Goal: Information Seeking & Learning: Learn about a topic

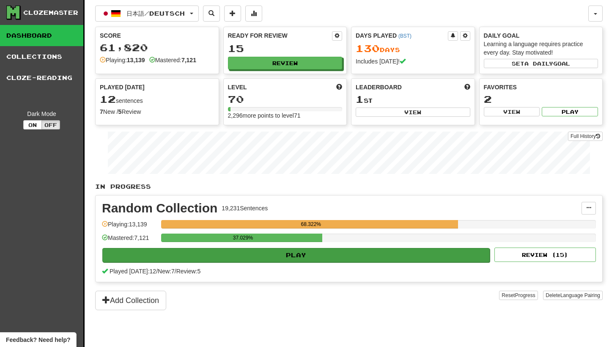
click at [321, 257] on button "Play" at bounding box center [295, 255] width 387 height 14
select select "********"
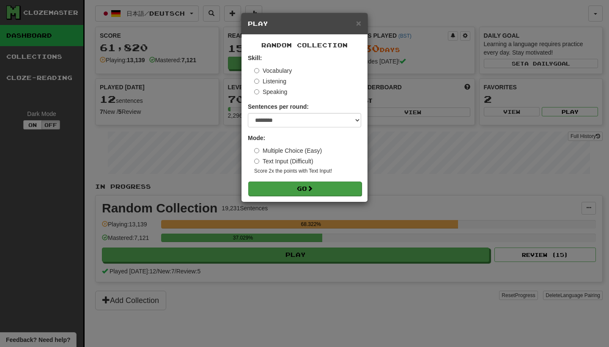
click at [325, 188] on button "Go" at bounding box center [304, 188] width 113 height 14
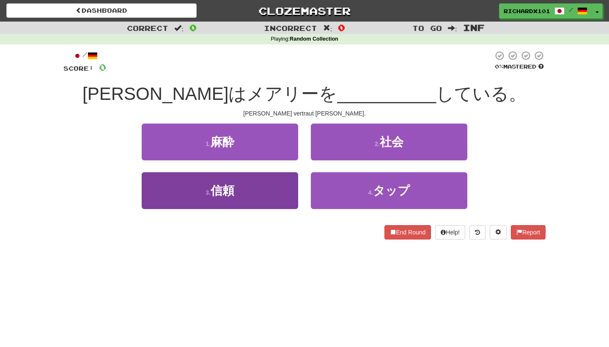
click at [280, 184] on button "3 . 信頼" at bounding box center [220, 190] width 156 height 37
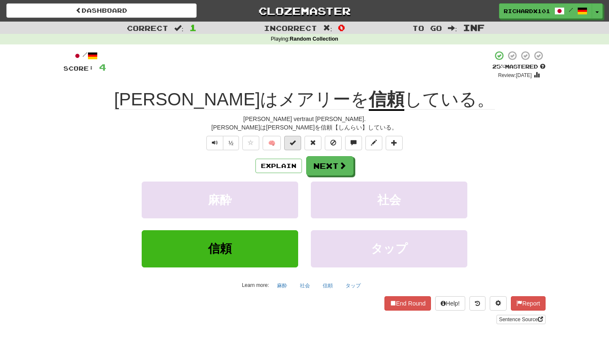
click at [295, 139] on span at bounding box center [293, 142] width 6 height 6
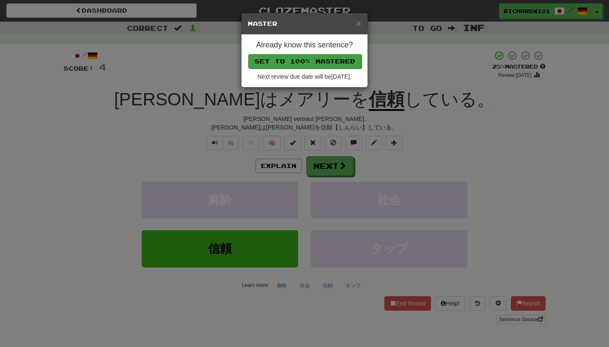
click at [319, 63] on button "Set to 100% Mastered" at bounding box center [304, 61] width 113 height 14
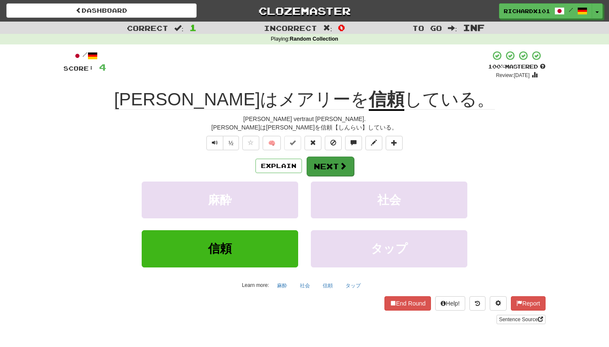
click at [322, 161] on button "Next" at bounding box center [329, 165] width 47 height 19
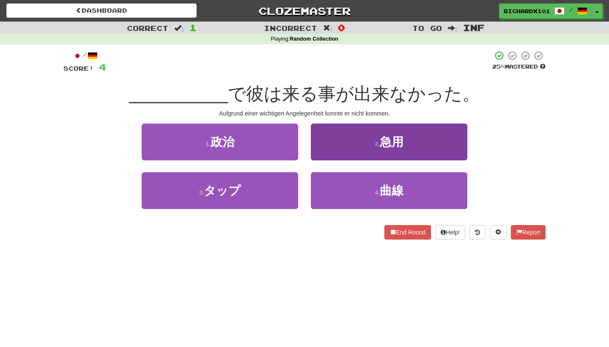
click at [339, 142] on button "2 . 急用" at bounding box center [389, 141] width 156 height 37
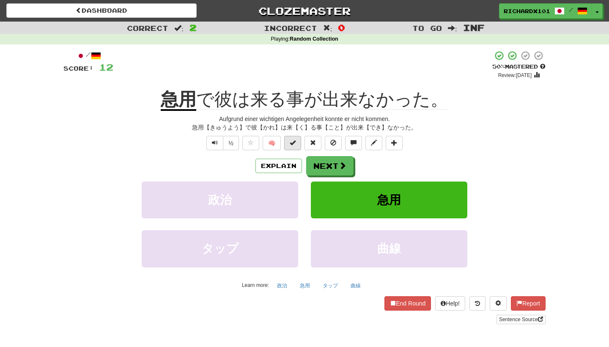
click at [294, 139] on span at bounding box center [293, 142] width 6 height 6
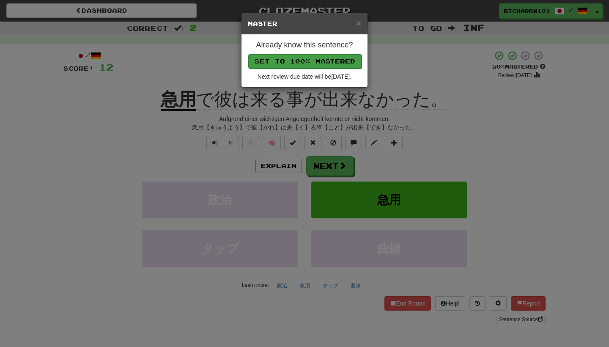
click at [309, 61] on button "Set to 100% Mastered" at bounding box center [304, 61] width 113 height 14
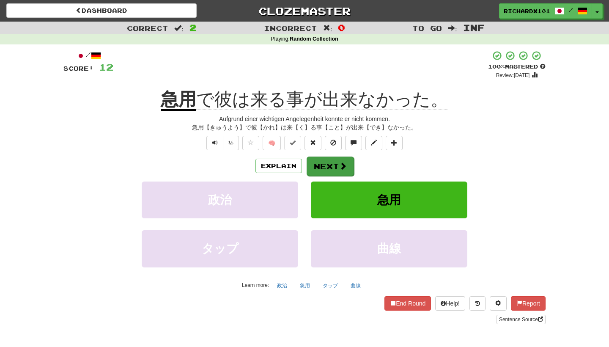
click at [322, 161] on button "Next" at bounding box center [329, 165] width 47 height 19
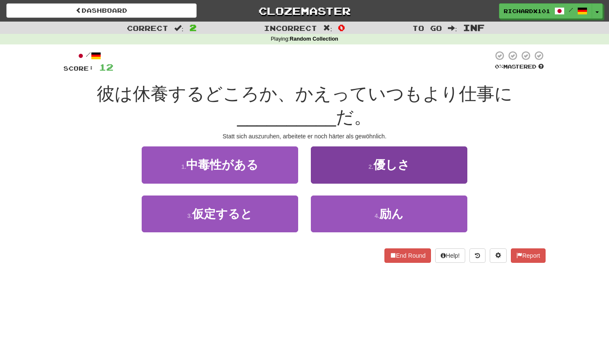
click at [335, 166] on button "2 . 優しさ" at bounding box center [389, 164] width 156 height 37
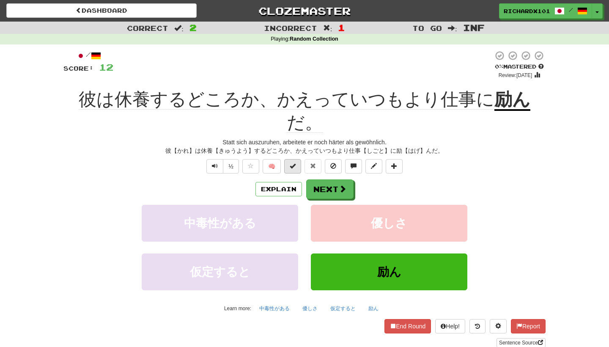
click at [292, 159] on button at bounding box center [292, 166] width 17 height 14
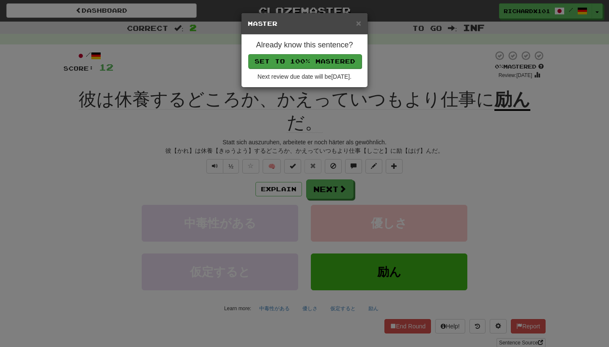
click at [314, 57] on button "Set to 100% Mastered" at bounding box center [304, 61] width 113 height 14
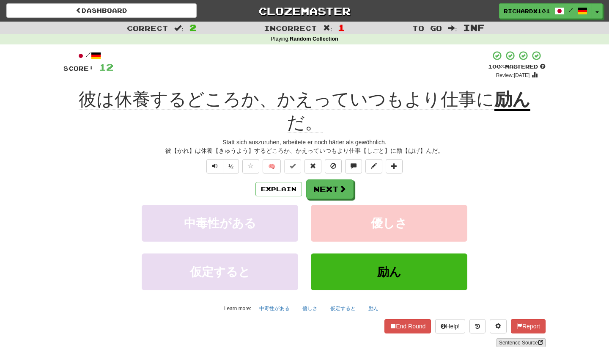
click at [510, 338] on link "Sentence Source" at bounding box center [520, 342] width 49 height 9
click at [348, 180] on button "Next" at bounding box center [329, 189] width 47 height 19
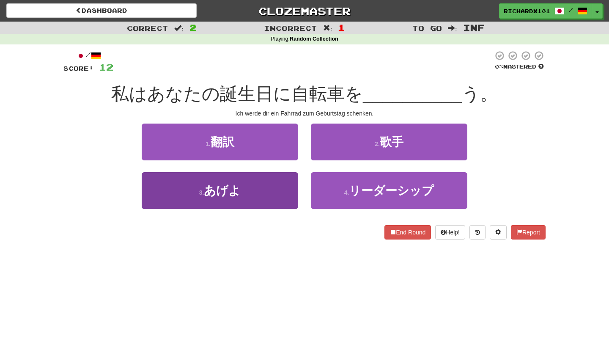
click at [285, 189] on button "3 . あげよ" at bounding box center [220, 190] width 156 height 37
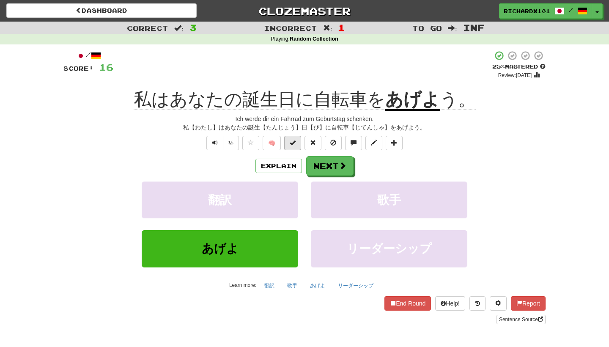
click at [295, 141] on span at bounding box center [293, 142] width 6 height 6
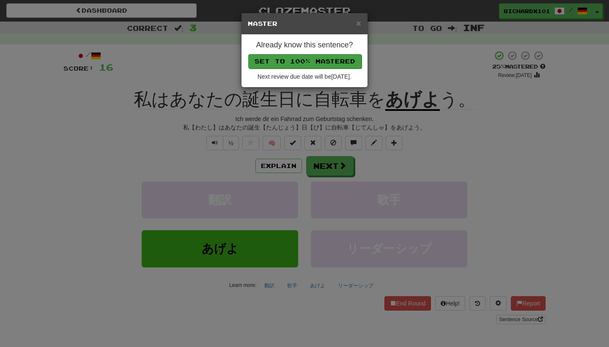
click at [315, 64] on button "Set to 100% Mastered" at bounding box center [304, 61] width 113 height 14
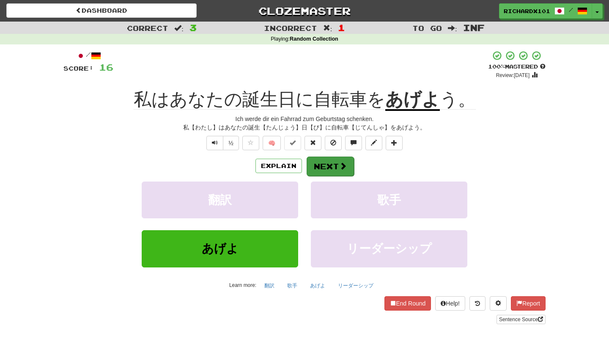
click at [318, 162] on button "Next" at bounding box center [329, 165] width 47 height 19
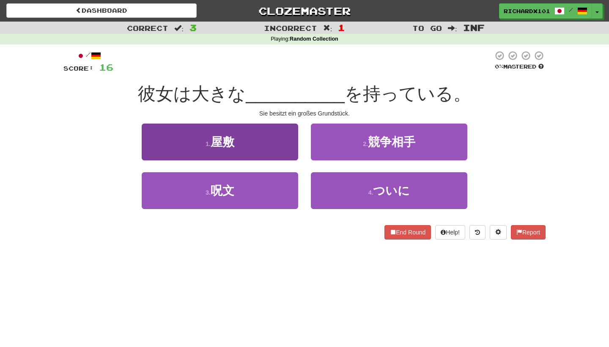
click at [290, 141] on button "1 . 屋敷" at bounding box center [220, 141] width 156 height 37
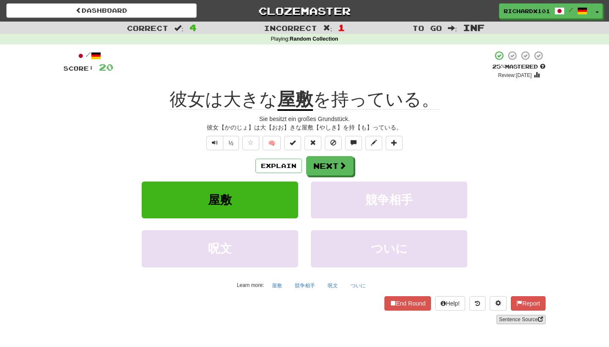
click at [508, 315] on link "Sentence Source" at bounding box center [520, 318] width 49 height 9
click at [294, 146] on button at bounding box center [292, 143] width 17 height 14
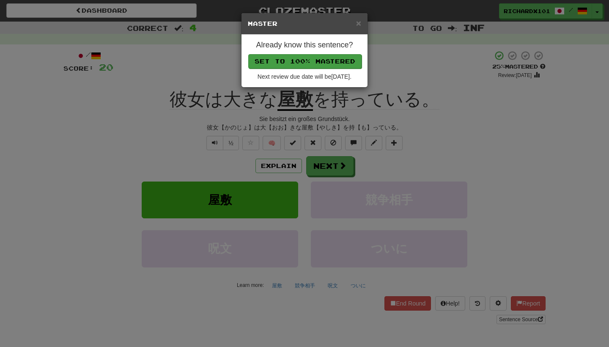
click at [311, 63] on button "Set to 100% Mastered" at bounding box center [304, 61] width 113 height 14
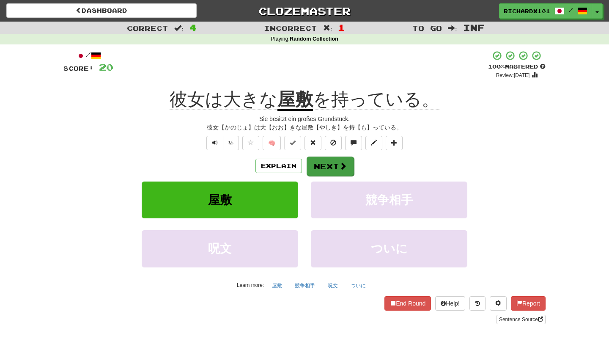
click at [333, 167] on button "Next" at bounding box center [329, 165] width 47 height 19
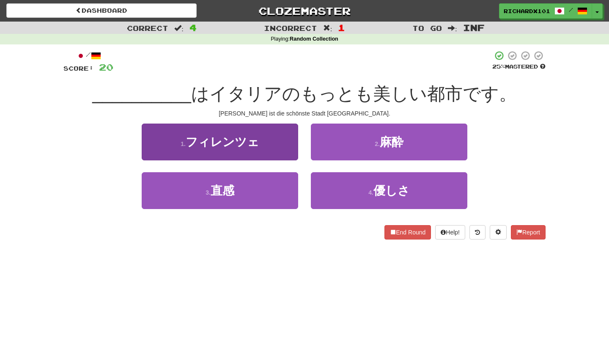
click at [293, 137] on button "1 . フィレンツェ" at bounding box center [220, 141] width 156 height 37
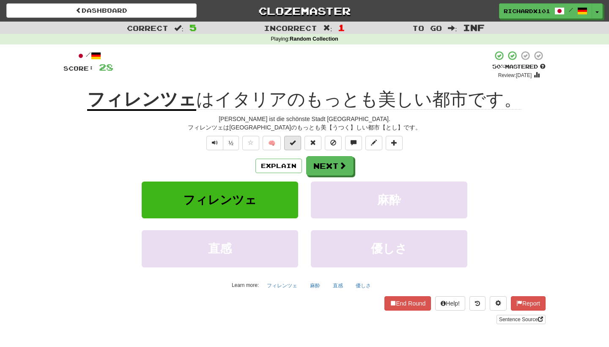
click at [295, 142] on span at bounding box center [293, 142] width 6 height 6
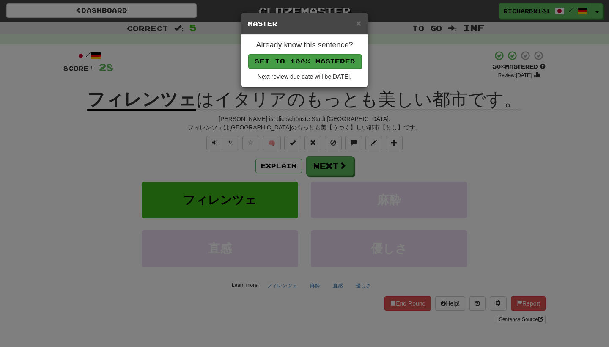
click at [314, 64] on button "Set to 100% Mastered" at bounding box center [304, 61] width 113 height 14
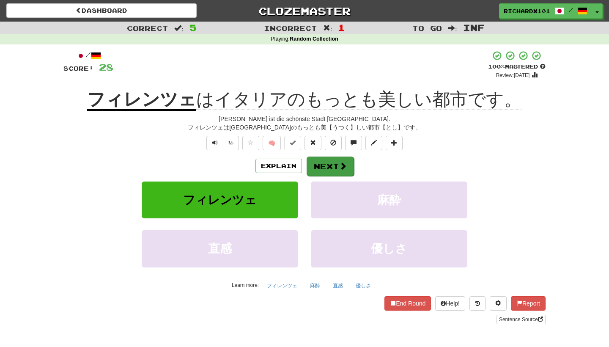
click at [323, 166] on button "Next" at bounding box center [329, 165] width 47 height 19
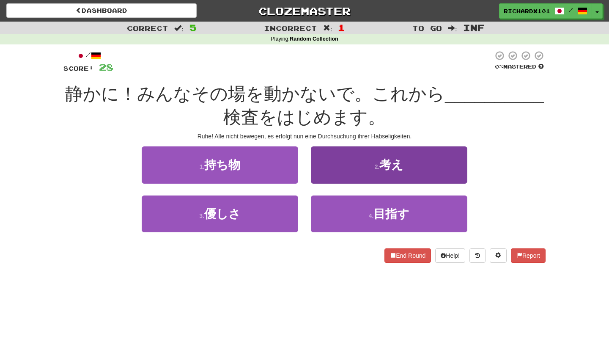
click at [336, 164] on button "2 . 考え" at bounding box center [389, 164] width 156 height 37
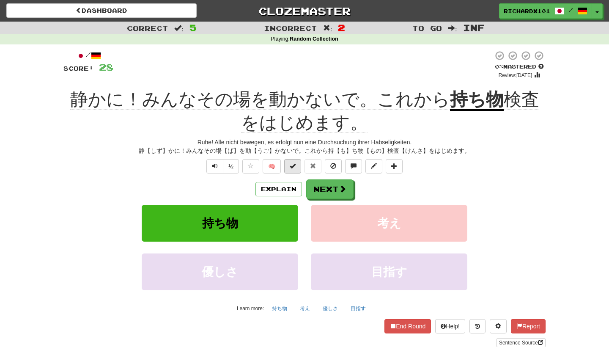
click at [296, 163] on button at bounding box center [292, 166] width 17 height 14
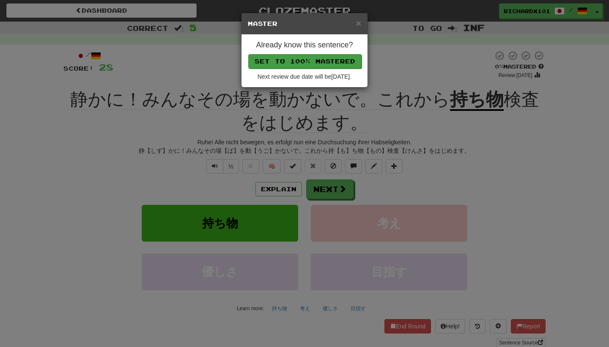
click at [324, 62] on button "Set to 100% Mastered" at bounding box center [304, 61] width 113 height 14
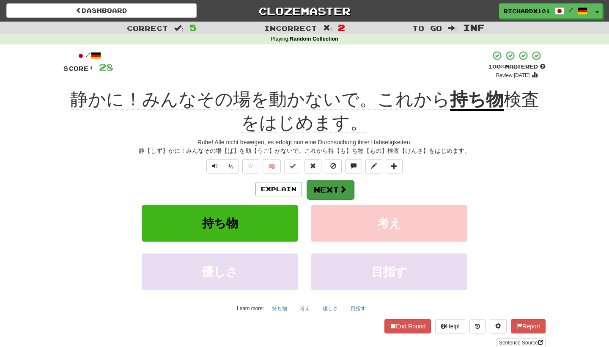
click at [327, 191] on button "Next" at bounding box center [329, 189] width 47 height 19
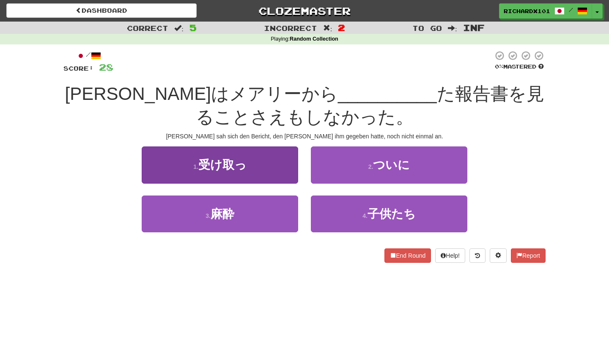
click at [288, 162] on button "1 . 受け取っ" at bounding box center [220, 164] width 156 height 37
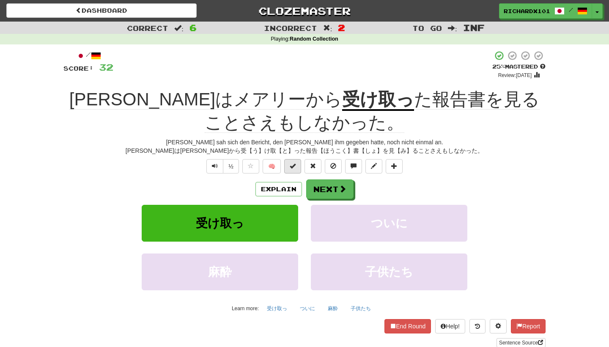
click at [292, 168] on button at bounding box center [292, 166] width 17 height 14
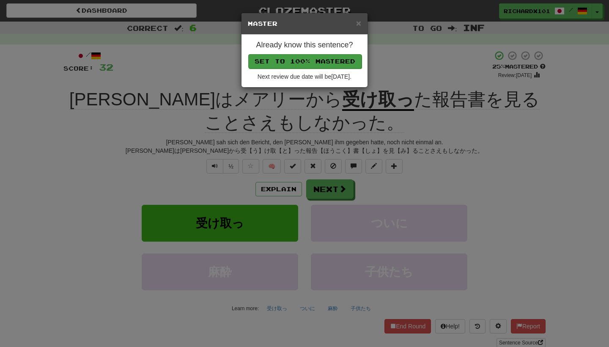
click at [318, 62] on button "Set to 100% Mastered" at bounding box center [304, 61] width 113 height 14
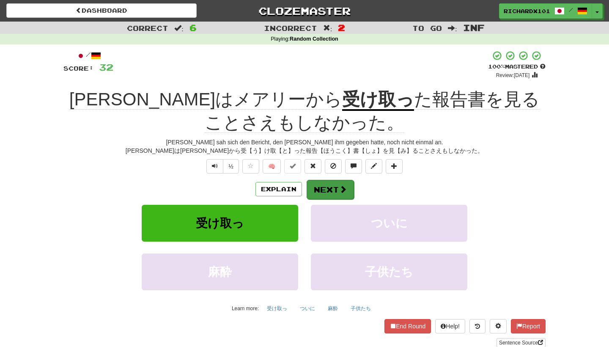
click at [328, 183] on button "Next" at bounding box center [329, 189] width 47 height 19
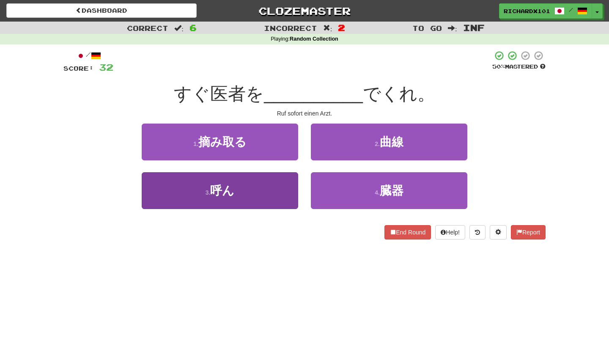
click at [292, 194] on button "3 . 呼ん" at bounding box center [220, 190] width 156 height 37
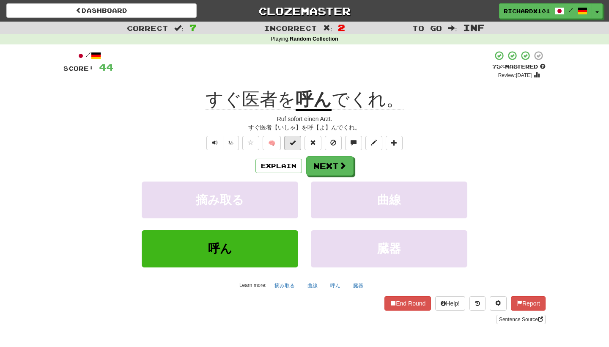
click at [295, 144] on span at bounding box center [293, 142] width 6 height 6
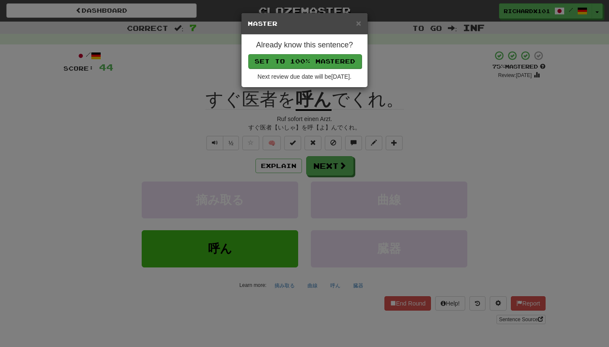
click at [318, 57] on button "Set to 100% Mastered" at bounding box center [304, 61] width 113 height 14
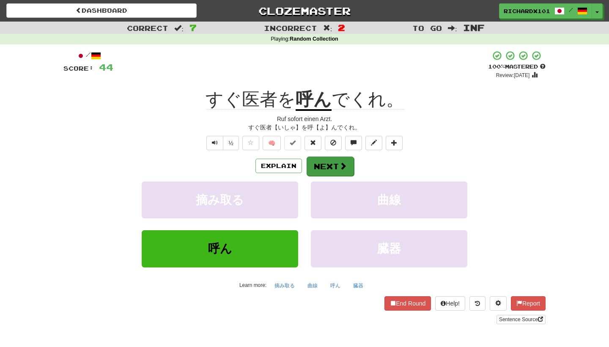
click at [320, 164] on button "Next" at bounding box center [329, 165] width 47 height 19
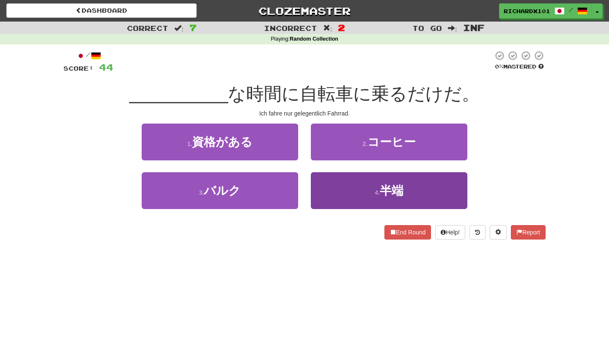
click at [330, 188] on button "4 . 半端" at bounding box center [389, 190] width 156 height 37
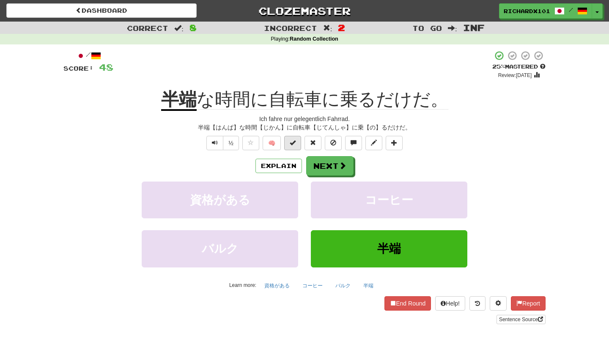
click at [297, 137] on button at bounding box center [292, 143] width 17 height 14
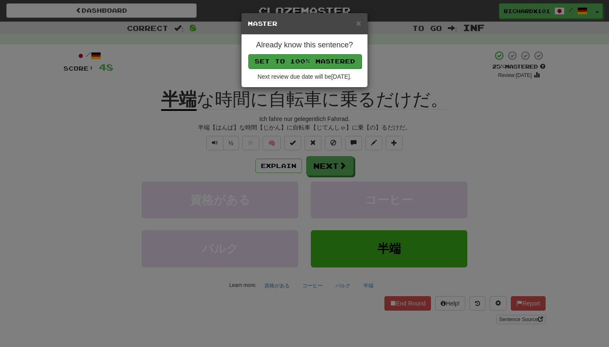
click at [319, 61] on button "Set to 100% Mastered" at bounding box center [304, 61] width 113 height 14
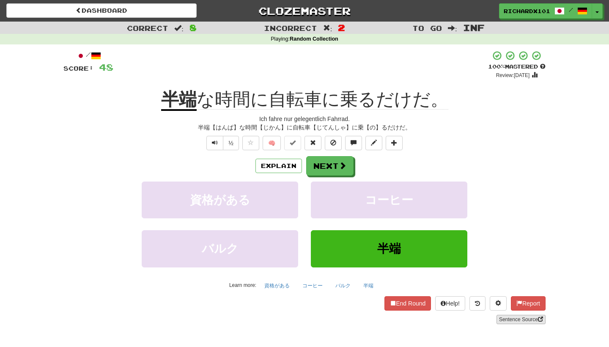
click at [504, 317] on link "Sentence Source" at bounding box center [520, 318] width 49 height 9
click at [328, 164] on button "Next" at bounding box center [329, 165] width 47 height 19
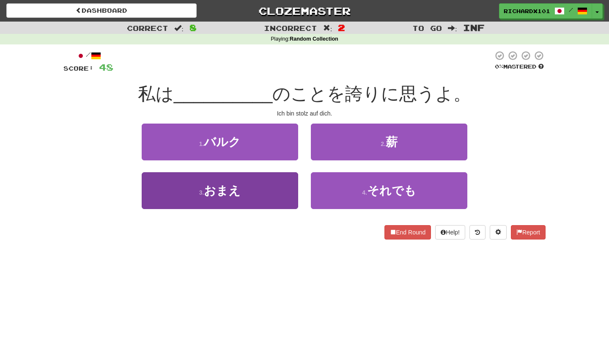
click at [280, 187] on button "3 . おまえ" at bounding box center [220, 190] width 156 height 37
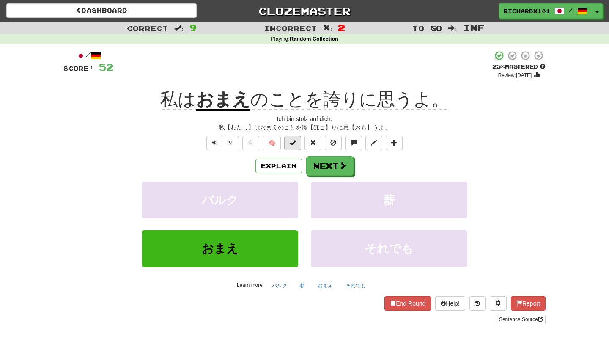
click at [295, 144] on span at bounding box center [293, 142] width 6 height 6
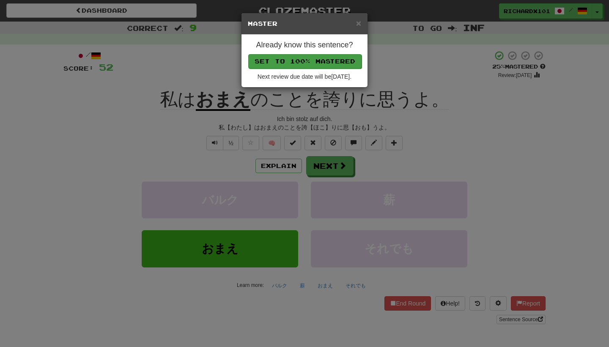
click at [320, 64] on button "Set to 100% Mastered" at bounding box center [304, 61] width 113 height 14
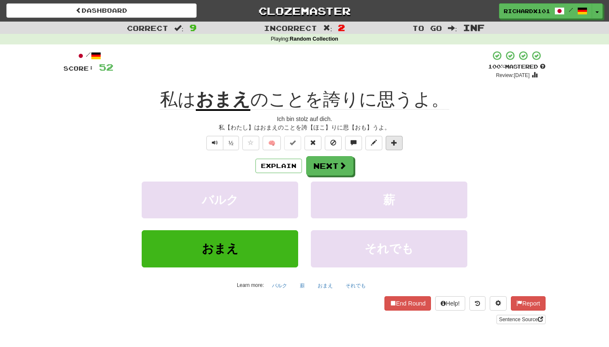
click at [399, 145] on button at bounding box center [393, 143] width 17 height 14
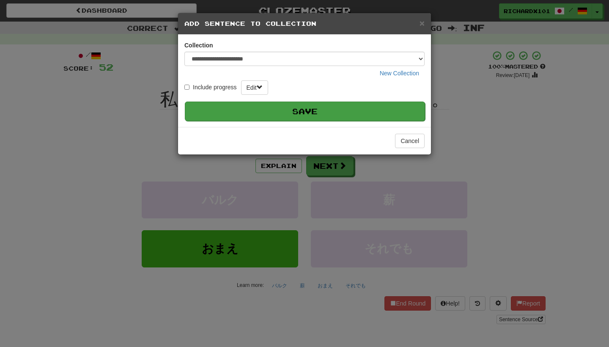
click at [394, 109] on button "Save" at bounding box center [305, 110] width 240 height 19
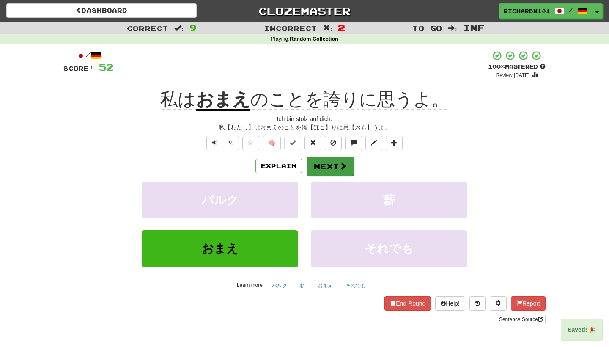
click at [343, 170] on button "Next" at bounding box center [329, 165] width 47 height 19
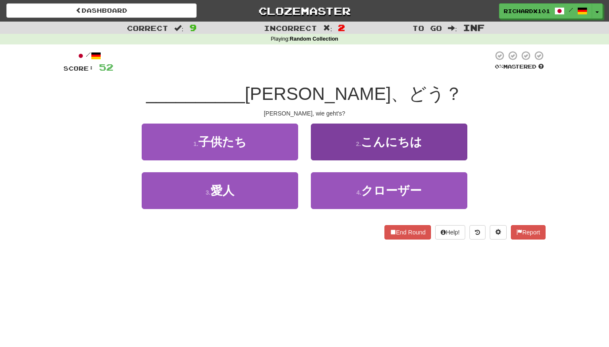
click at [353, 150] on button "2 . こんにちは" at bounding box center [389, 141] width 156 height 37
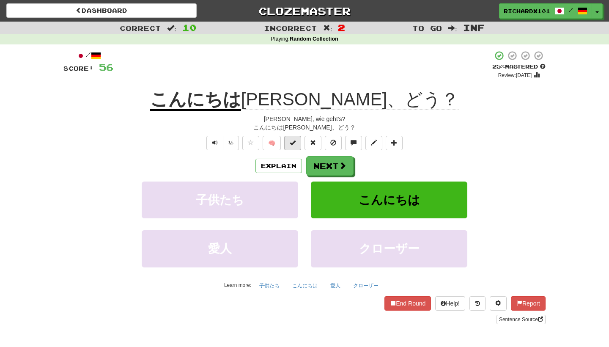
click at [297, 139] on button at bounding box center [292, 143] width 17 height 14
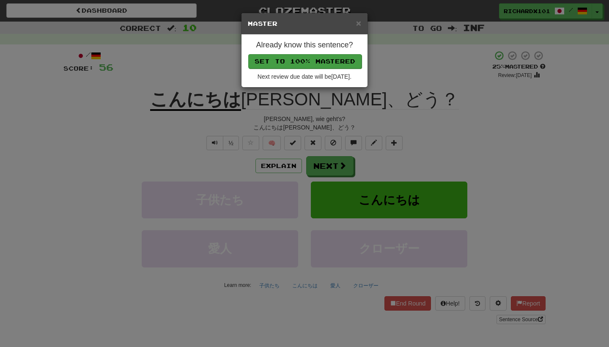
click at [320, 62] on button "Set to 100% Mastered" at bounding box center [304, 61] width 113 height 14
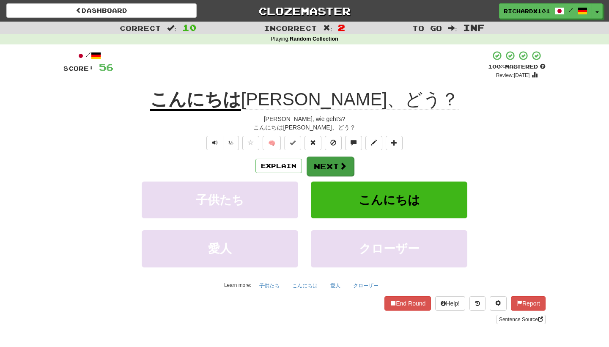
click at [325, 161] on button "Next" at bounding box center [329, 165] width 47 height 19
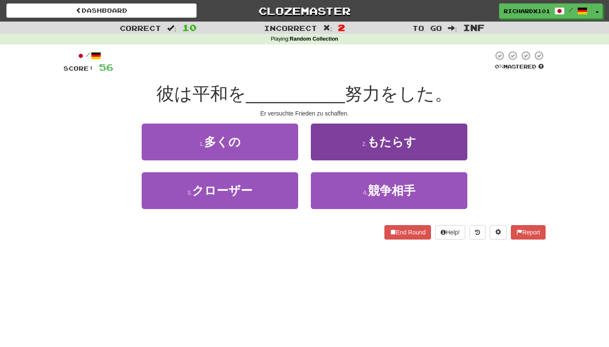
click at [335, 141] on button "2 . もたらす" at bounding box center [389, 141] width 156 height 37
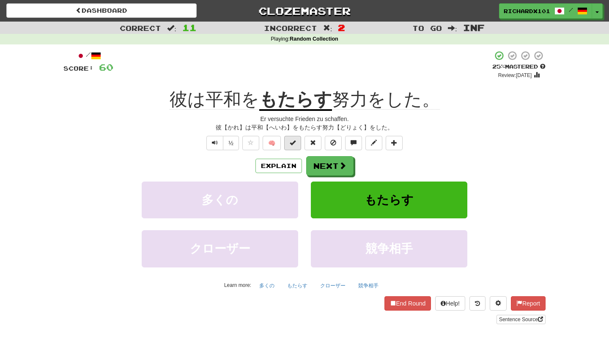
click at [297, 144] on button at bounding box center [292, 143] width 17 height 14
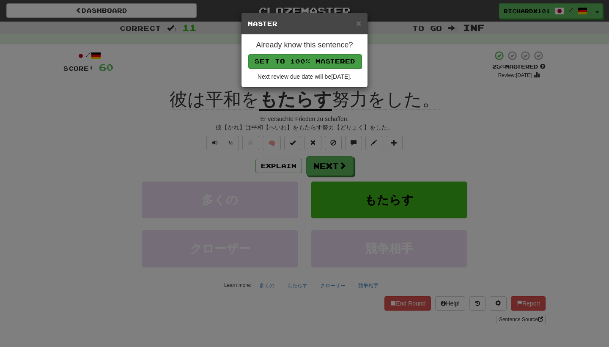
click at [326, 59] on button "Set to 100% Mastered" at bounding box center [304, 61] width 113 height 14
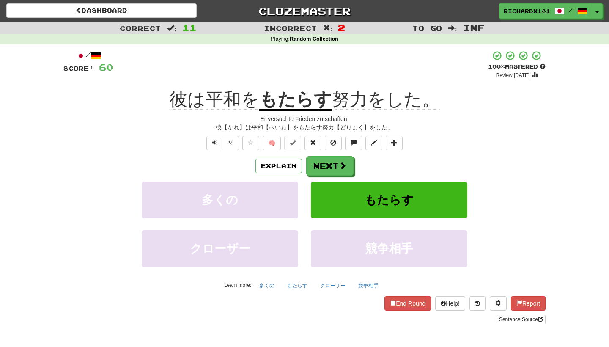
drag, startPoint x: 328, startPoint y: 161, endPoint x: 390, endPoint y: 163, distance: 61.3
click at [390, 163] on div "Explain Next" at bounding box center [304, 165] width 482 height 19
click at [504, 316] on link "Sentence Source" at bounding box center [520, 318] width 49 height 9
click at [340, 164] on span at bounding box center [343, 166] width 8 height 8
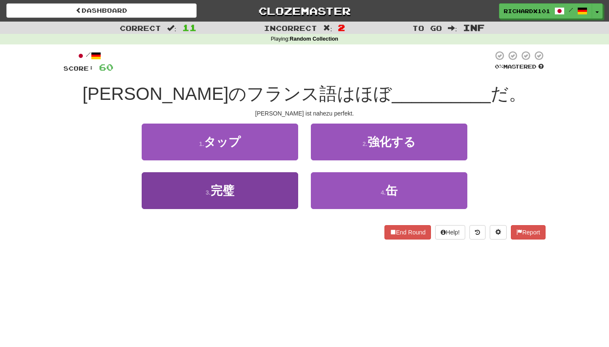
click at [280, 188] on button "3 . 完璧" at bounding box center [220, 190] width 156 height 37
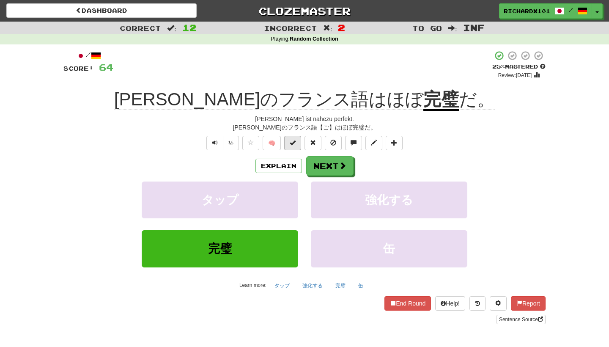
click at [291, 137] on button at bounding box center [292, 143] width 17 height 14
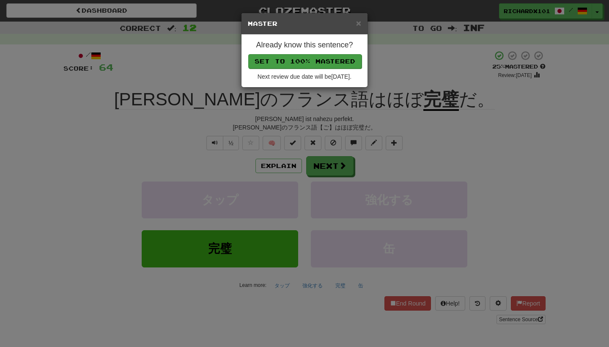
click at [304, 64] on button "Set to 100% Mastered" at bounding box center [304, 61] width 113 height 14
